Goal: Information Seeking & Learning: Learn about a topic

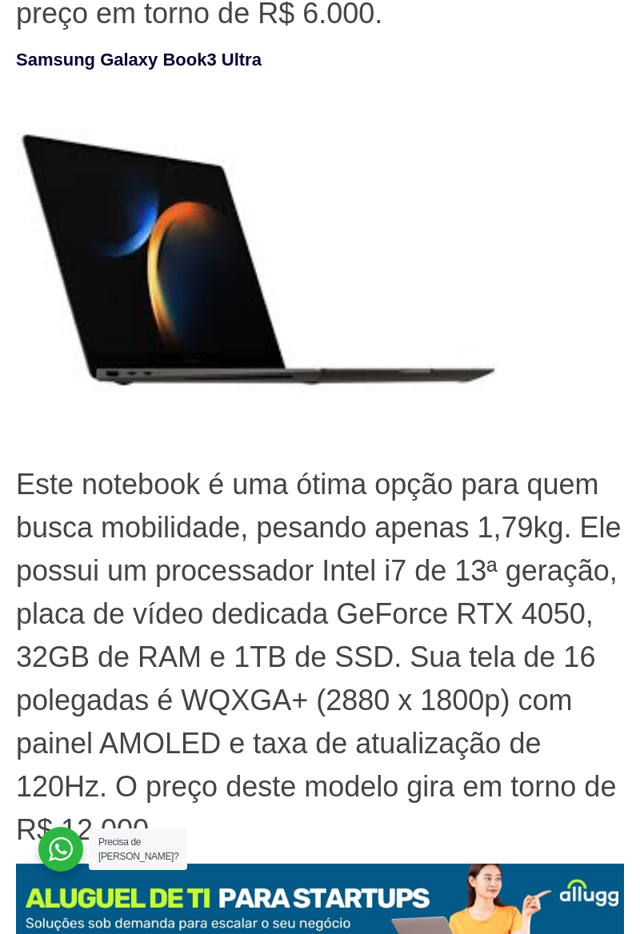
scroll to position [5769, 0]
